Goal: Task Accomplishment & Management: Use online tool/utility

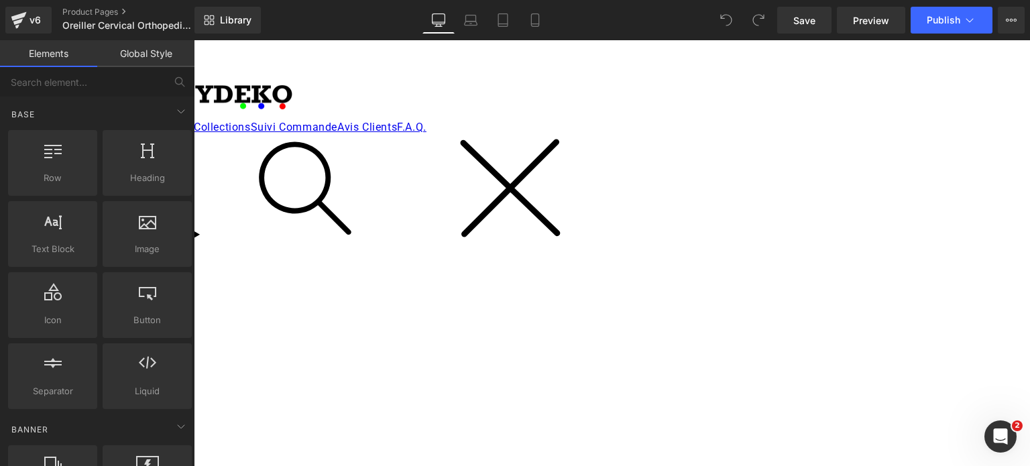
scroll to position [1006, 0]
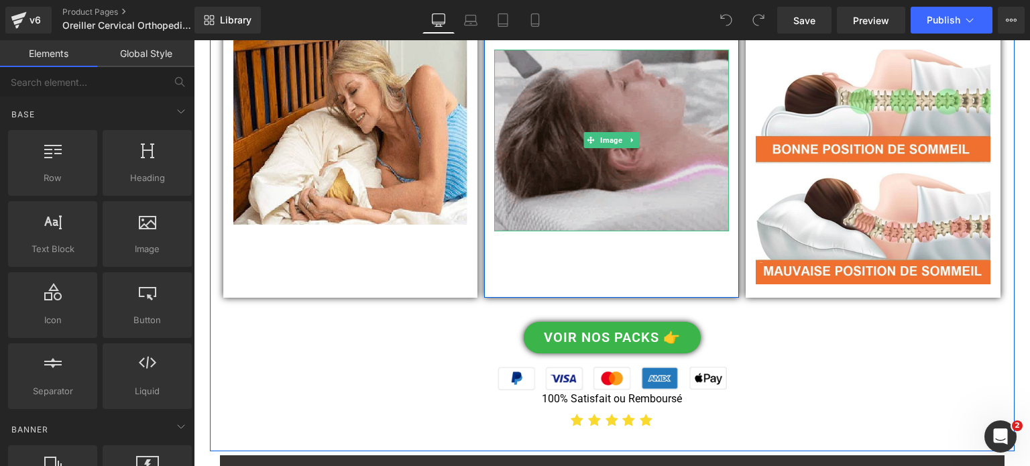
click at [692, 127] on img at bounding box center [611, 141] width 235 height 182
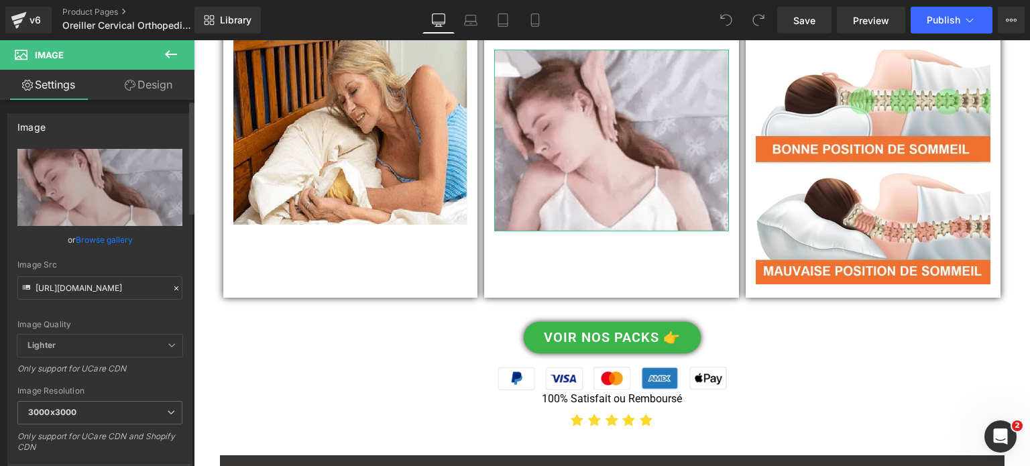
click at [90, 273] on div "Image Src https://cdn.shopify.com/s/files/1/0053/1601/8242/files/Oreiller_Cervi…" at bounding box center [99, 280] width 165 height 40
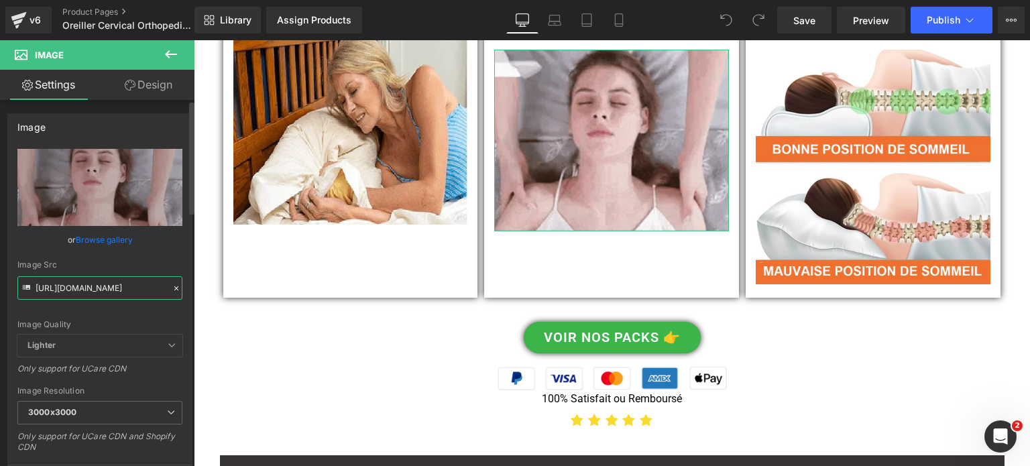
click at [91, 286] on input "https://cdn.shopify.com/s/files/1/0053/1601/8242/files/Oreiller_Cervical_Orthop…" at bounding box center [99, 287] width 165 height 23
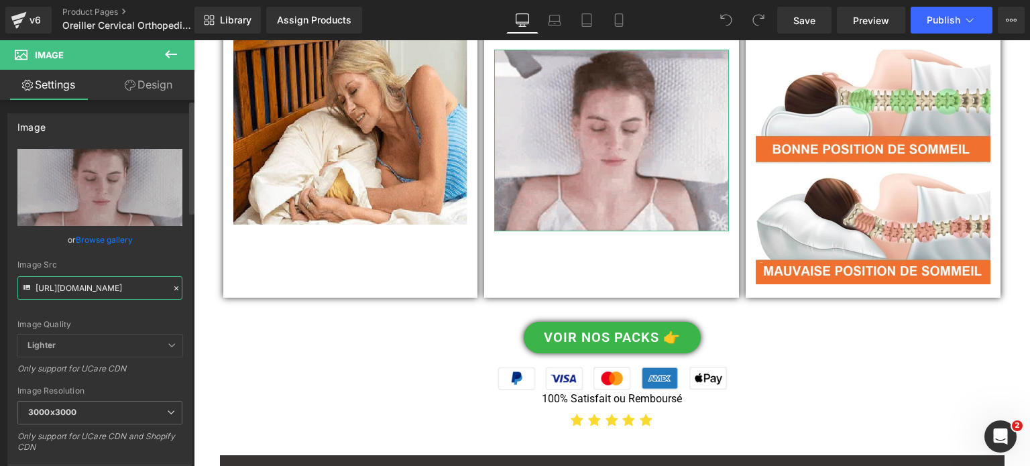
click at [91, 286] on input "https://cdn.shopify.com/s/files/1/0053/1601/8242/files/Oreiller_Cervical_Orthop…" at bounding box center [99, 287] width 165 height 23
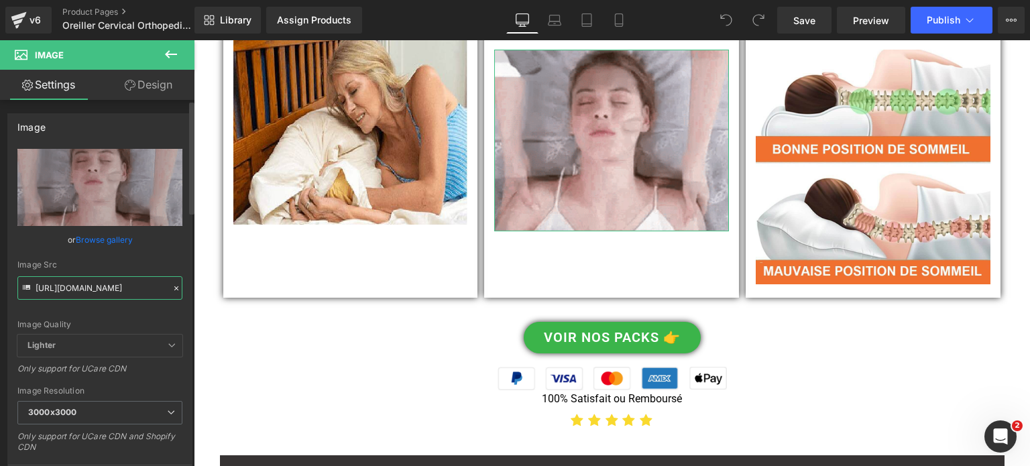
click at [91, 286] on input "https://cdn.shopify.com/s/files/1/0053/1601/8242/files/Oreiller_Cervical_Orthop…" at bounding box center [99, 287] width 165 height 23
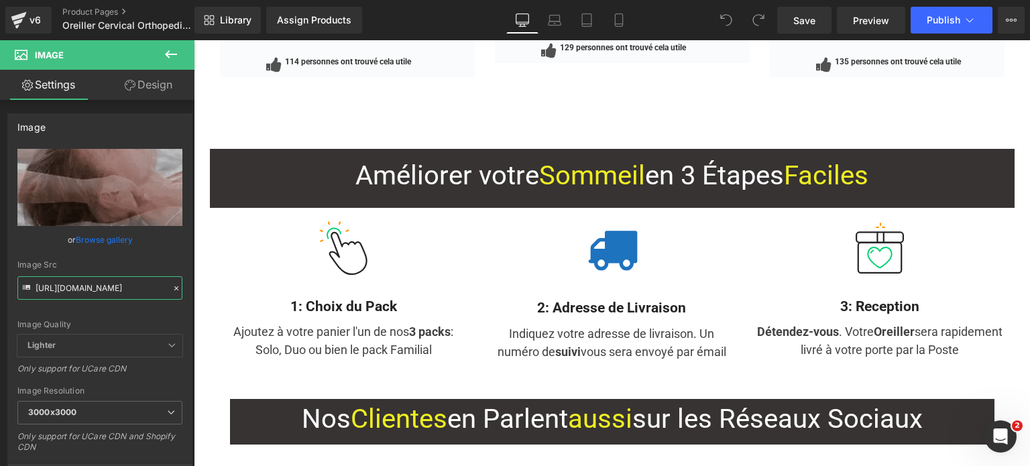
scroll to position [2749, 0]
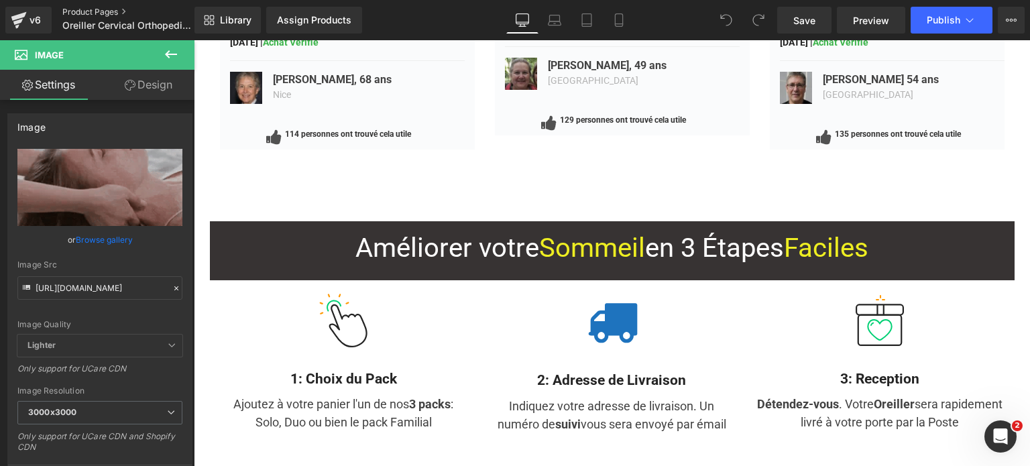
click at [106, 8] on link "Product Pages" at bounding box center [139, 12] width 154 height 11
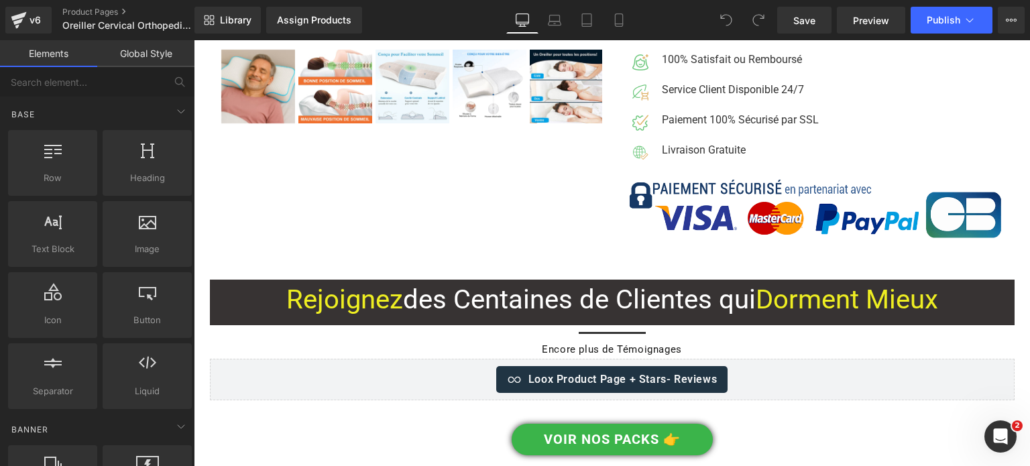
scroll to position [7644, 0]
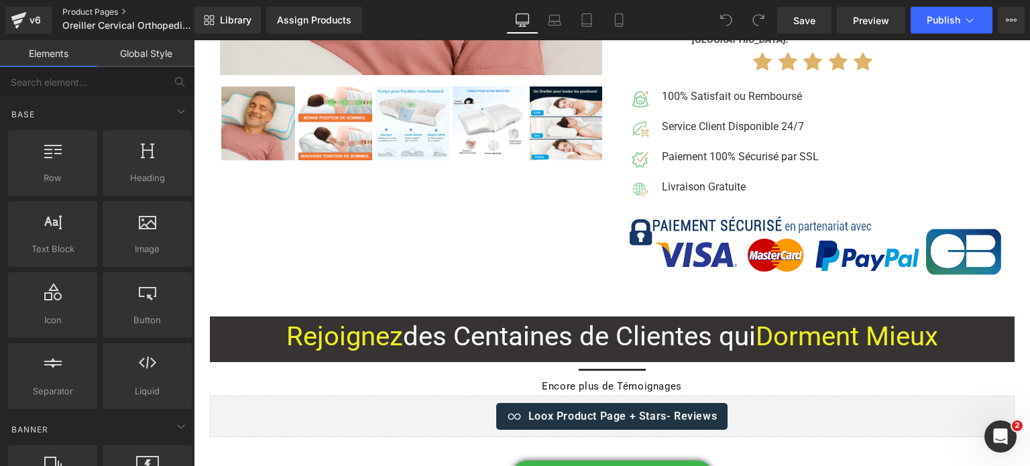
click at [76, 7] on link "Product Pages" at bounding box center [139, 12] width 154 height 11
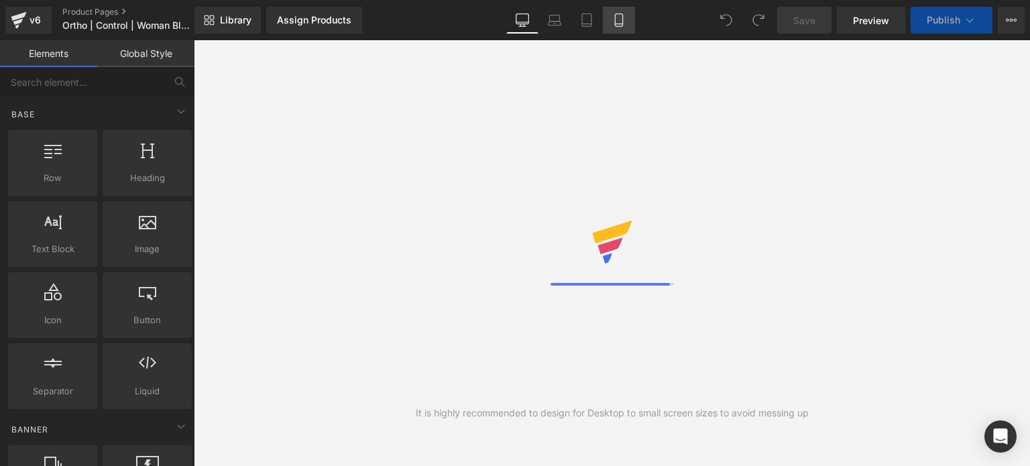
click at [618, 21] on icon at bounding box center [618, 19] width 13 height 13
click at [621, 15] on icon at bounding box center [618, 19] width 13 height 13
click at [612, 21] on icon at bounding box center [618, 19] width 13 height 13
click at [614, 21] on icon at bounding box center [618, 19] width 13 height 13
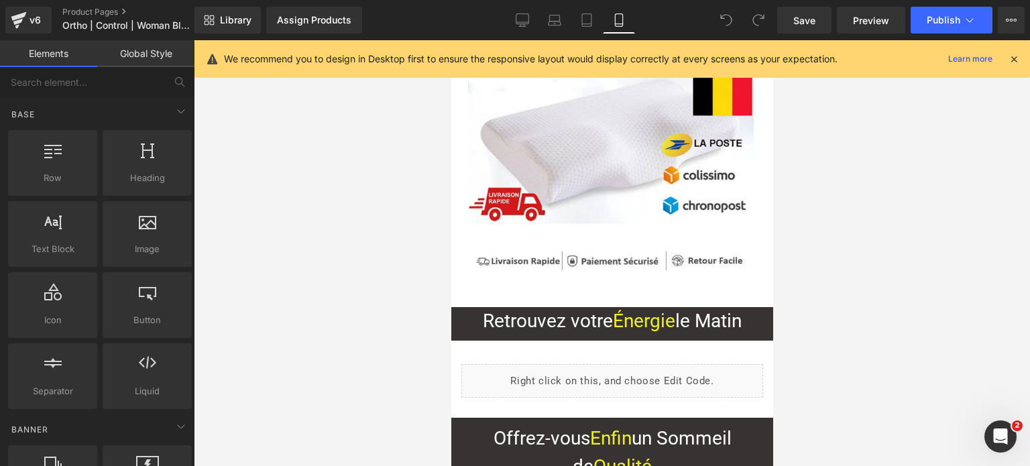
scroll to position [9307, 0]
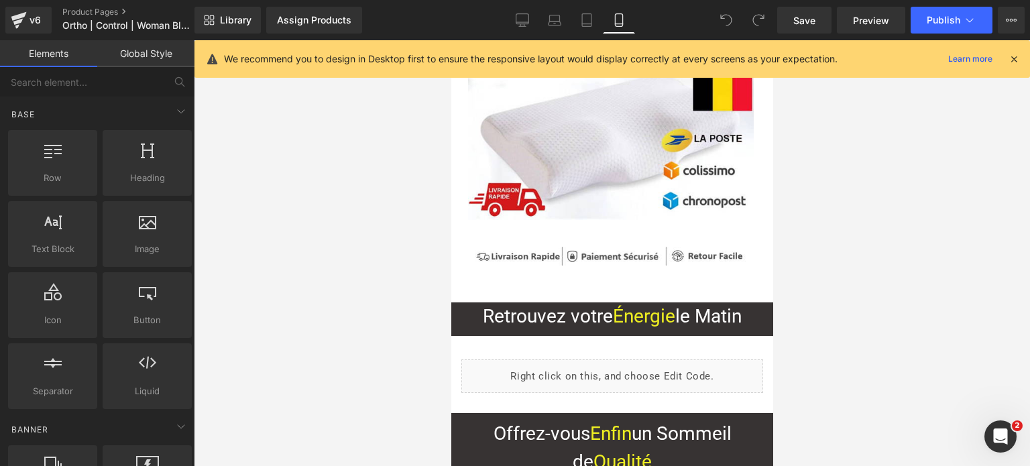
click at [599, 359] on div "Liquid" at bounding box center [612, 376] width 302 height 34
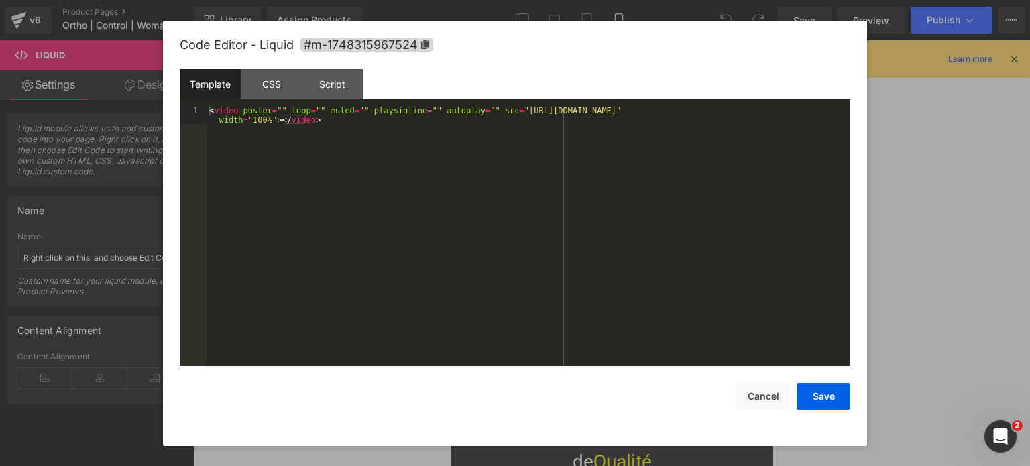
click at [623, 366] on icon at bounding box center [621, 370] width 7 height 8
drag, startPoint x: 502, startPoint y: 109, endPoint x: 823, endPoint y: 114, distance: 321.9
click at [823, 114] on div "< video poster = "" loop = "" muted = "" playsinline = "" autoplay = "" src = "…" at bounding box center [529, 255] width 644 height 299
